Goal: Task Accomplishment & Management: Manage account settings

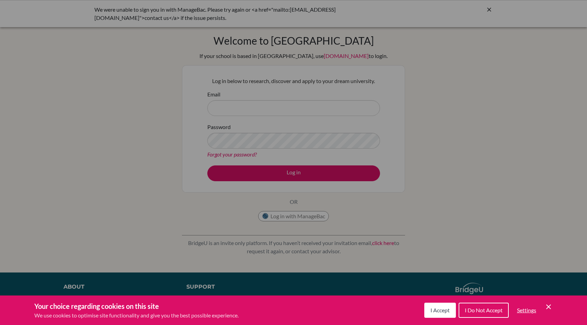
click at [441, 320] on div "Your choice regarding cookies on this site We use cookies to optimise site func…" at bounding box center [293, 310] width 587 height 30
click at [438, 317] on button "I Accept" at bounding box center [440, 310] width 32 height 15
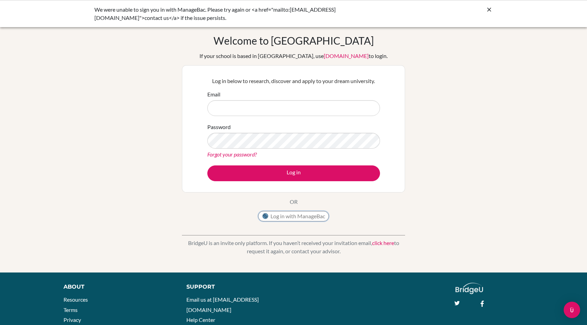
click at [280, 215] on button "Log in with ManageBac" at bounding box center [293, 216] width 71 height 10
click at [302, 116] on input "Email" at bounding box center [293, 108] width 173 height 16
type input "[PERSON_NAME][EMAIL_ADDRESS][PERSON_NAME][DOMAIN_NAME]"
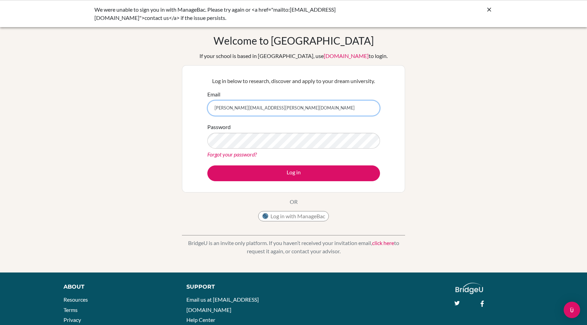
click at [207, 165] on button "Log in" at bounding box center [293, 173] width 173 height 16
